Goal: Navigation & Orientation: Understand site structure

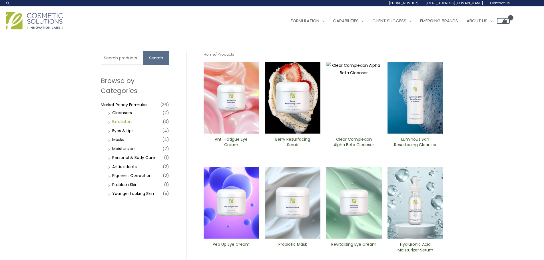
click at [123, 119] on link "Exfoliators" at bounding box center [122, 122] width 20 height 6
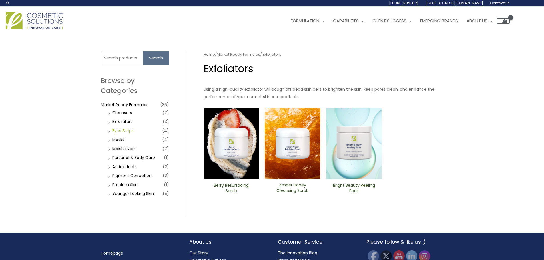
click at [122, 131] on link "Eyes & Lips" at bounding box center [122, 131] width 21 height 6
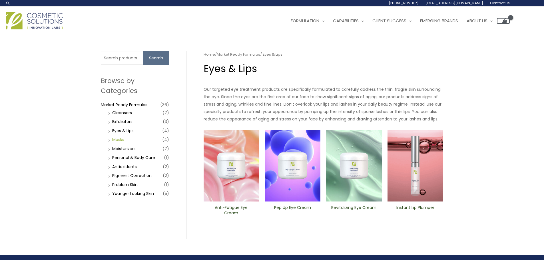
click at [121, 140] on link "Masks" at bounding box center [118, 140] width 12 height 6
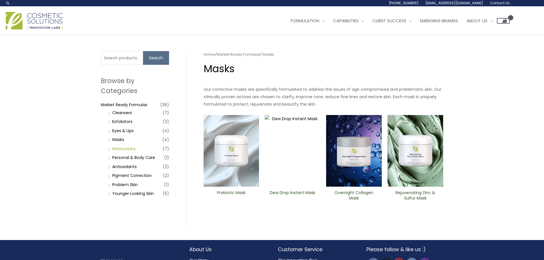
click at [121, 148] on link "Moisturizers" at bounding box center [123, 149] width 23 height 6
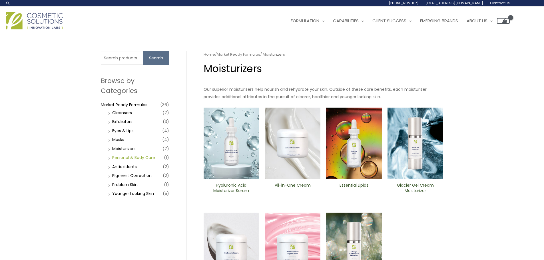
click at [121, 156] on link "Personal & Body Care" at bounding box center [133, 158] width 43 height 6
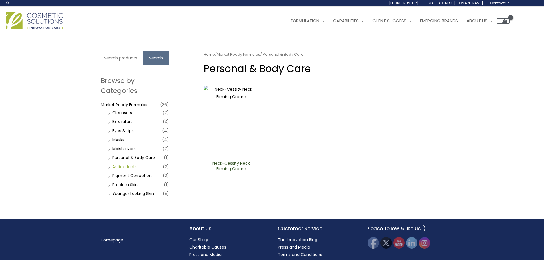
click at [120, 169] on link "Antioxidants" at bounding box center [124, 167] width 25 height 6
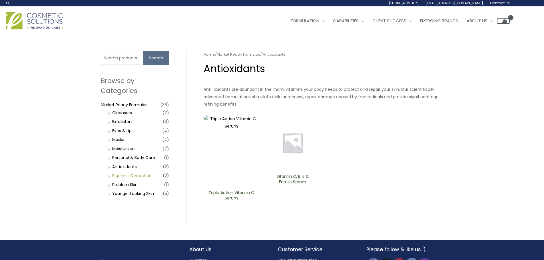
click at [120, 177] on link "PIgment Correction" at bounding box center [131, 176] width 39 height 6
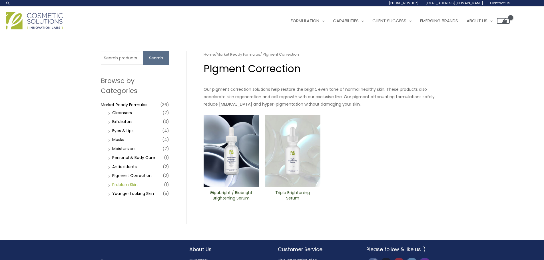
click at [120, 185] on link "Problem Skin" at bounding box center [124, 185] width 25 height 6
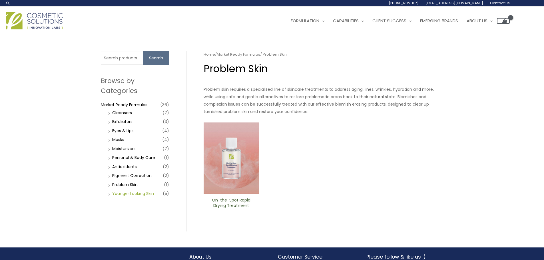
click at [121, 195] on link "Younger Looking Skin" at bounding box center [133, 194] width 42 height 6
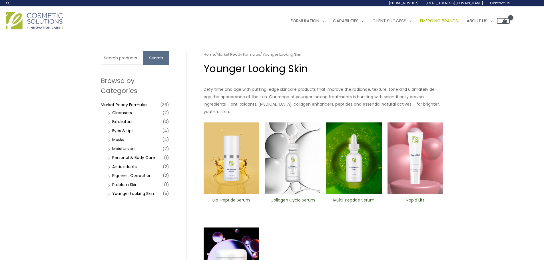
click at [439, 20] on span "Emerging Brands" at bounding box center [439, 21] width 38 height 6
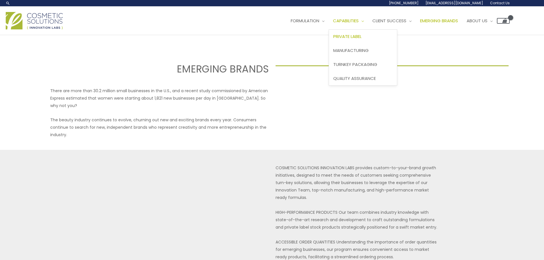
click at [358, 39] on span "Private Label" at bounding box center [347, 36] width 28 height 6
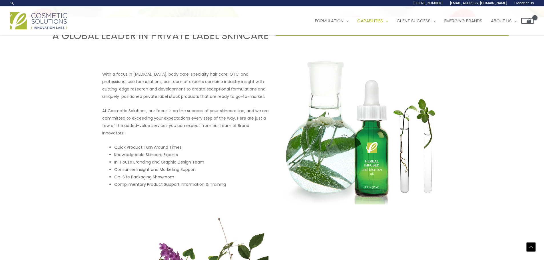
scroll to position [200, 0]
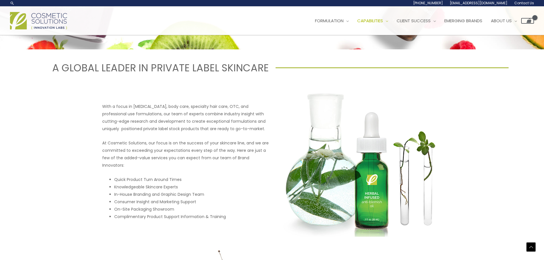
click at [52, 19] on img at bounding box center [38, 20] width 57 height 17
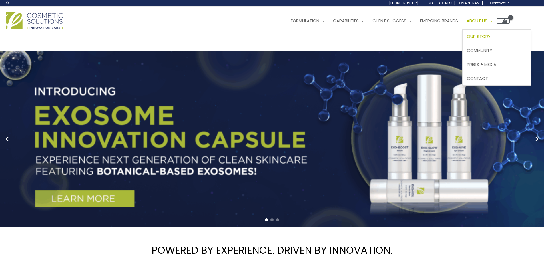
click at [491, 34] on span "Our Story" at bounding box center [479, 36] width 24 height 6
